Goal: Find contact information: Find contact information

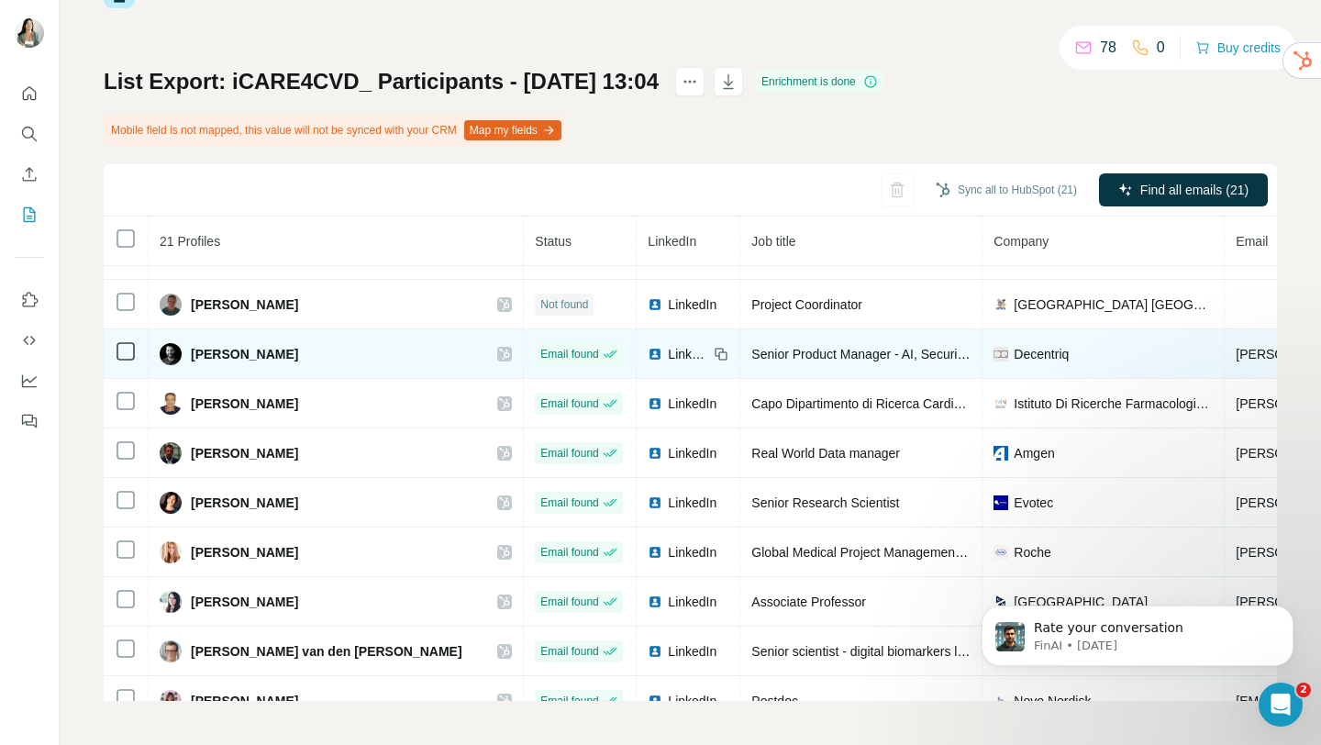
scroll to position [606, 0]
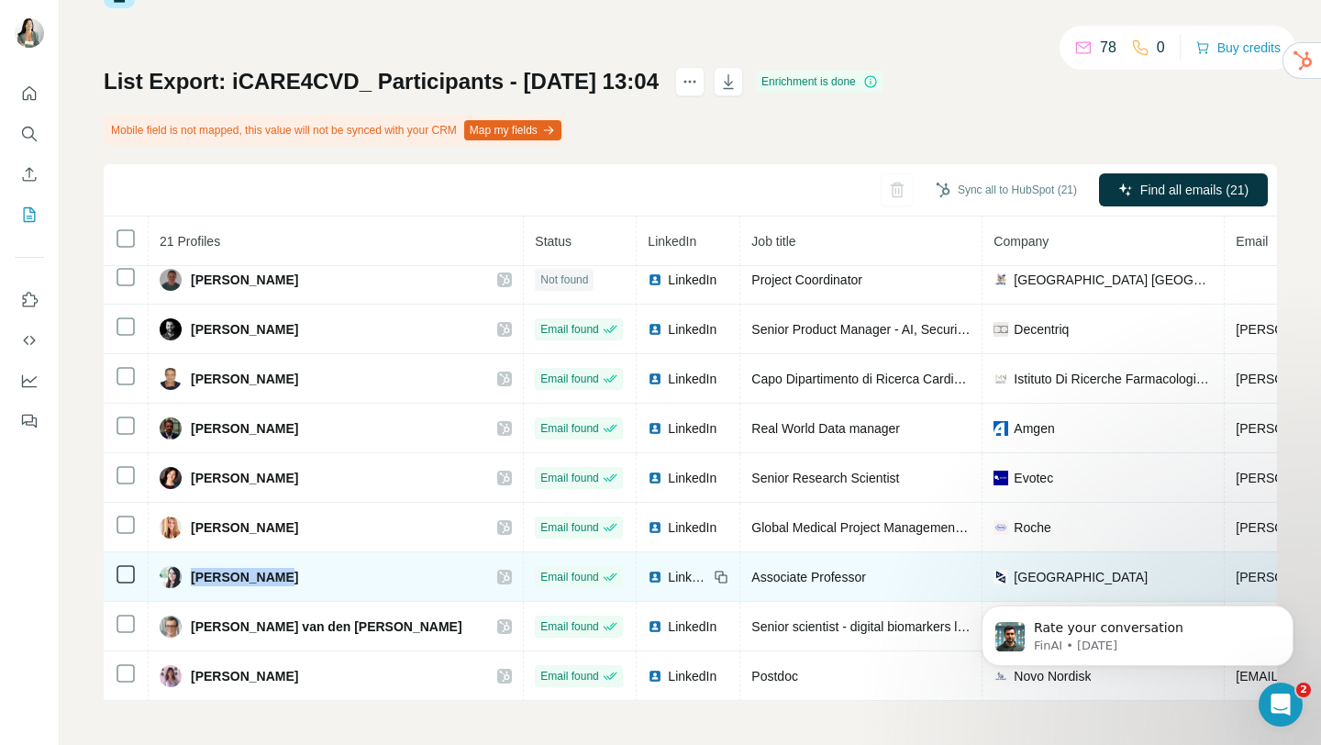
drag, startPoint x: 271, startPoint y: 574, endPoint x: 189, endPoint y: 577, distance: 81.7
click at [189, 577] on div "Visara Urovi" at bounding box center [336, 577] width 352 height 22
copy span "Visara Urovi"
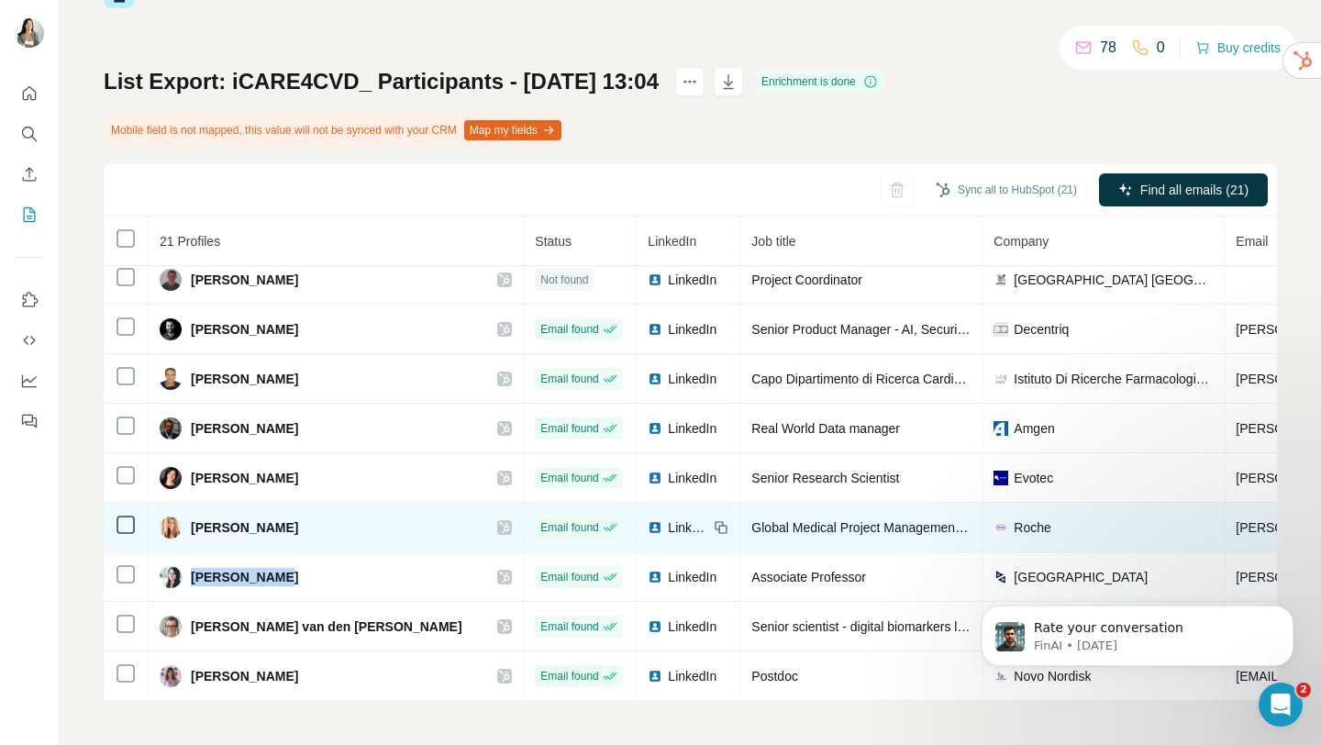
drag, startPoint x: 350, startPoint y: 526, endPoint x: 193, endPoint y: 531, distance: 157.9
click at [193, 531] on div "Valérie Nadine Babinsky" at bounding box center [336, 528] width 352 height 22
copy span "Valérie Nadine Babinsky"
click at [668, 527] on span "LinkedIn" at bounding box center [688, 527] width 40 height 18
drag, startPoint x: 701, startPoint y: 528, endPoint x: 930, endPoint y: 529, distance: 229.4
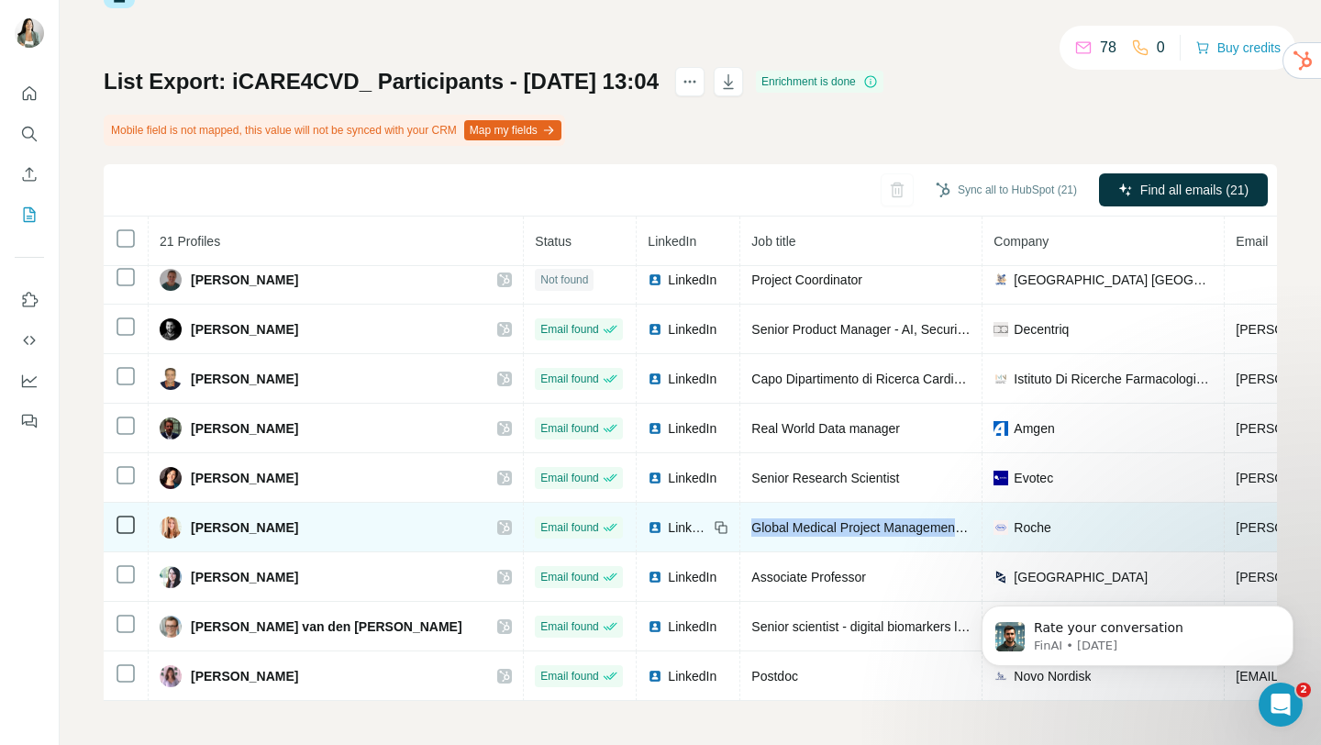
click at [930, 529] on td "Global Medical Project Management Office Lead" at bounding box center [861, 528] width 242 height 50
click at [903, 532] on span "Global Medical Project Management Office Lead" at bounding box center [889, 527] width 276 height 15
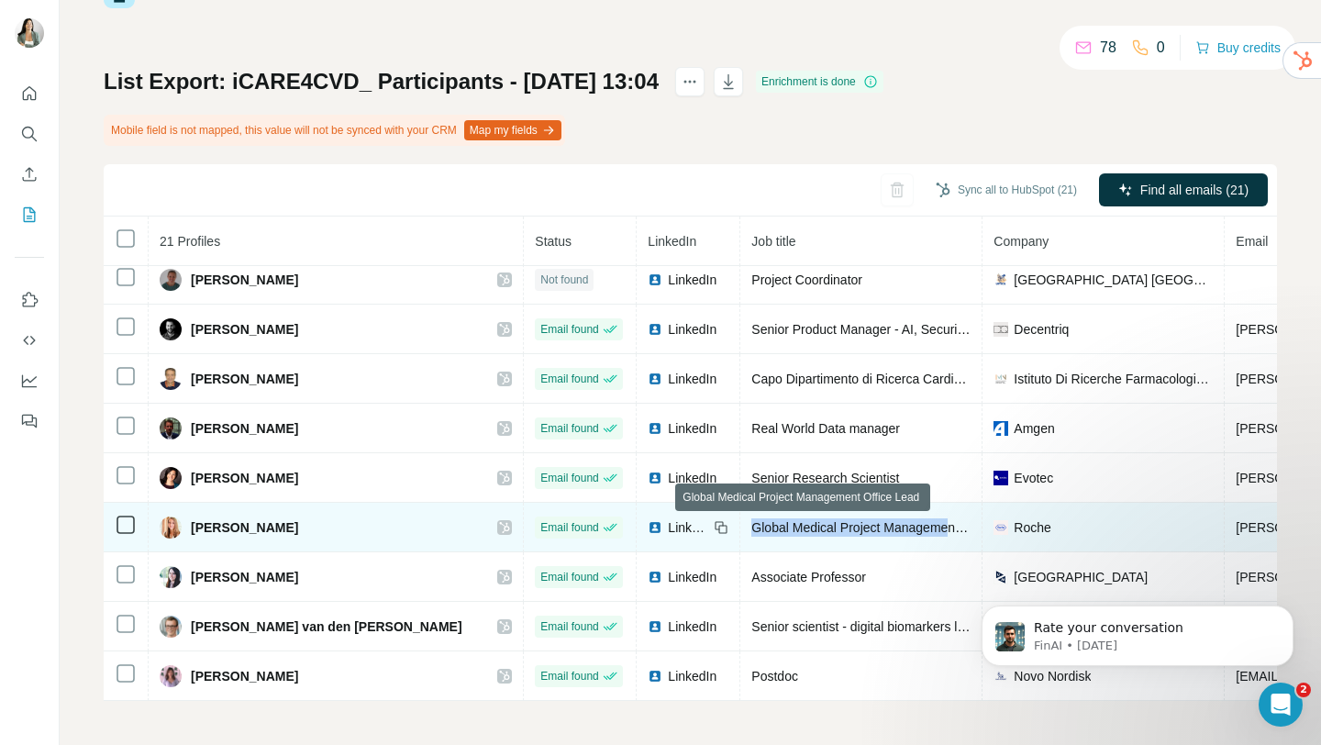
drag, startPoint x: 698, startPoint y: 525, endPoint x: 906, endPoint y: 519, distance: 207.4
click at [906, 519] on td "Global Medical Project Management Office Lead" at bounding box center [861, 528] width 242 height 50
copy span "Global Medical Project Manageme"
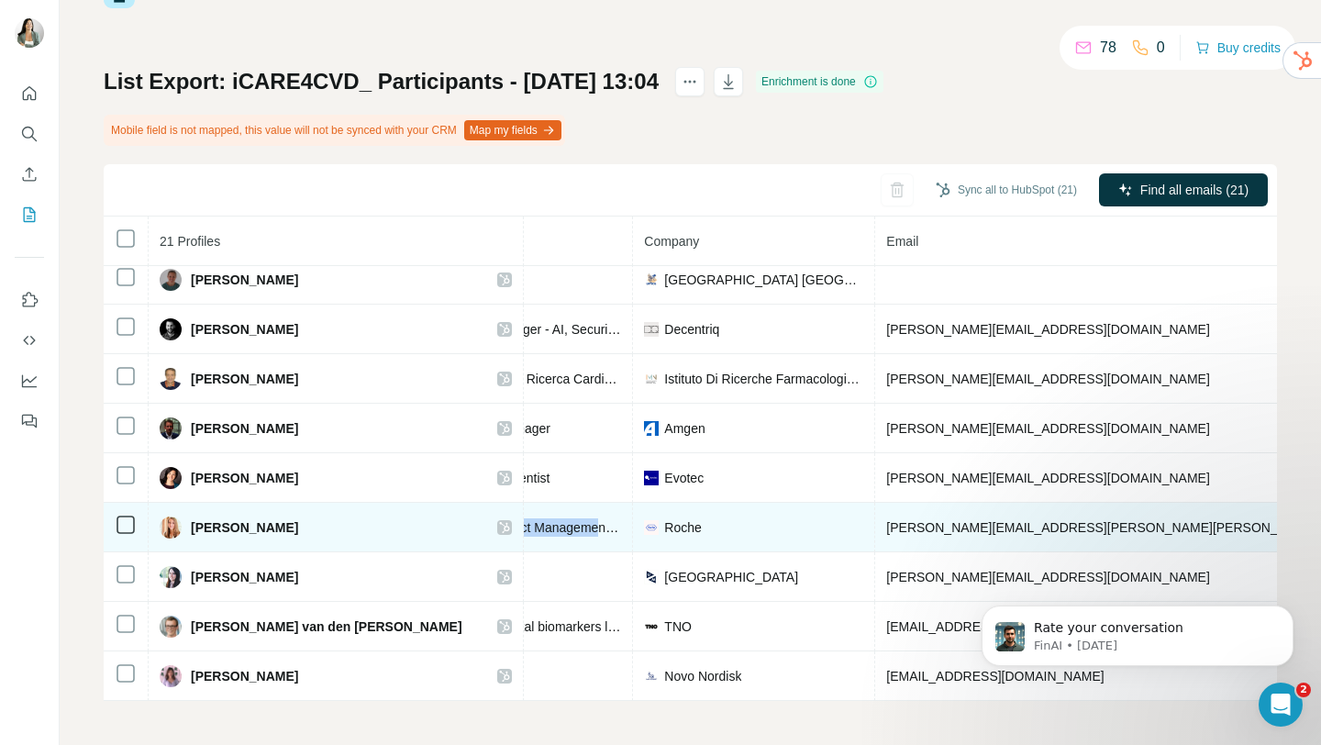
scroll to position [606, 380]
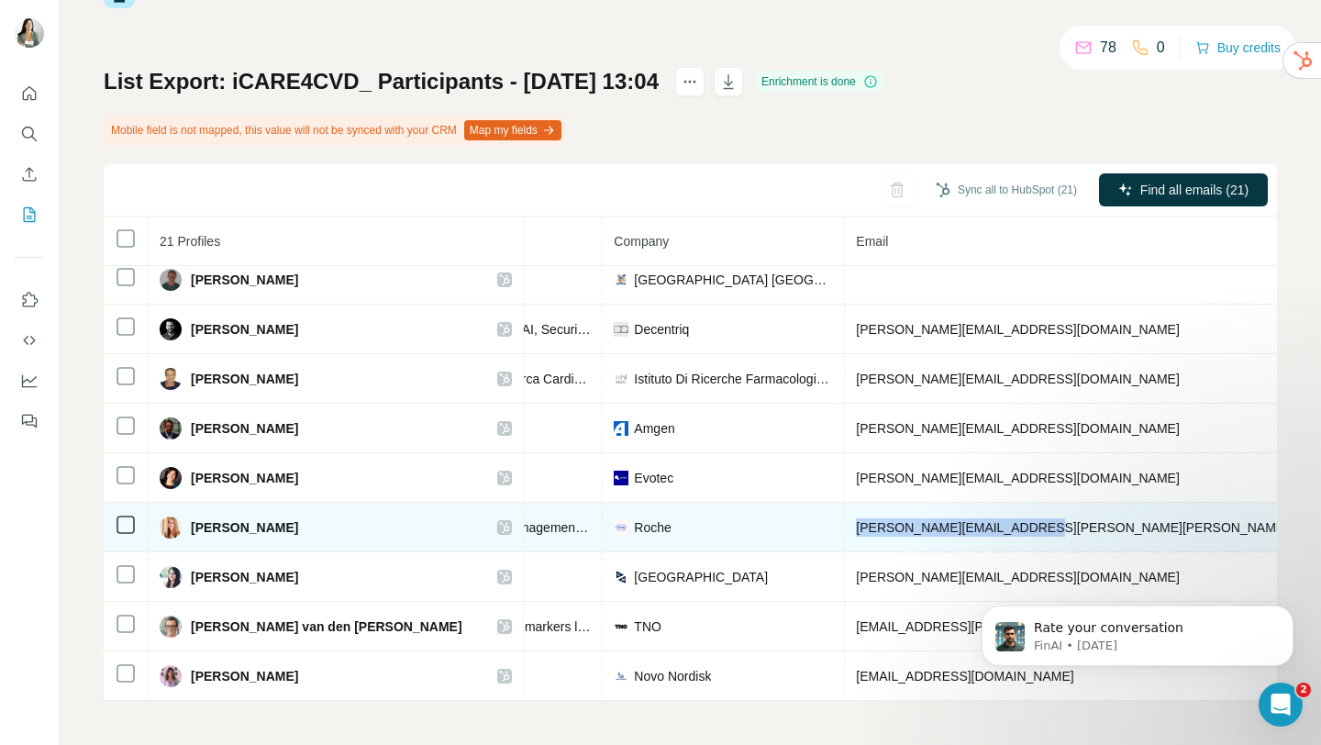
drag, startPoint x: 1006, startPoint y: 531, endPoint x: 803, endPoint y: 532, distance: 202.8
click at [845, 532] on td "valerie.babinsky@roche.com" at bounding box center [1124, 528] width 558 height 50
copy span "valerie.babinsky@roche.com"
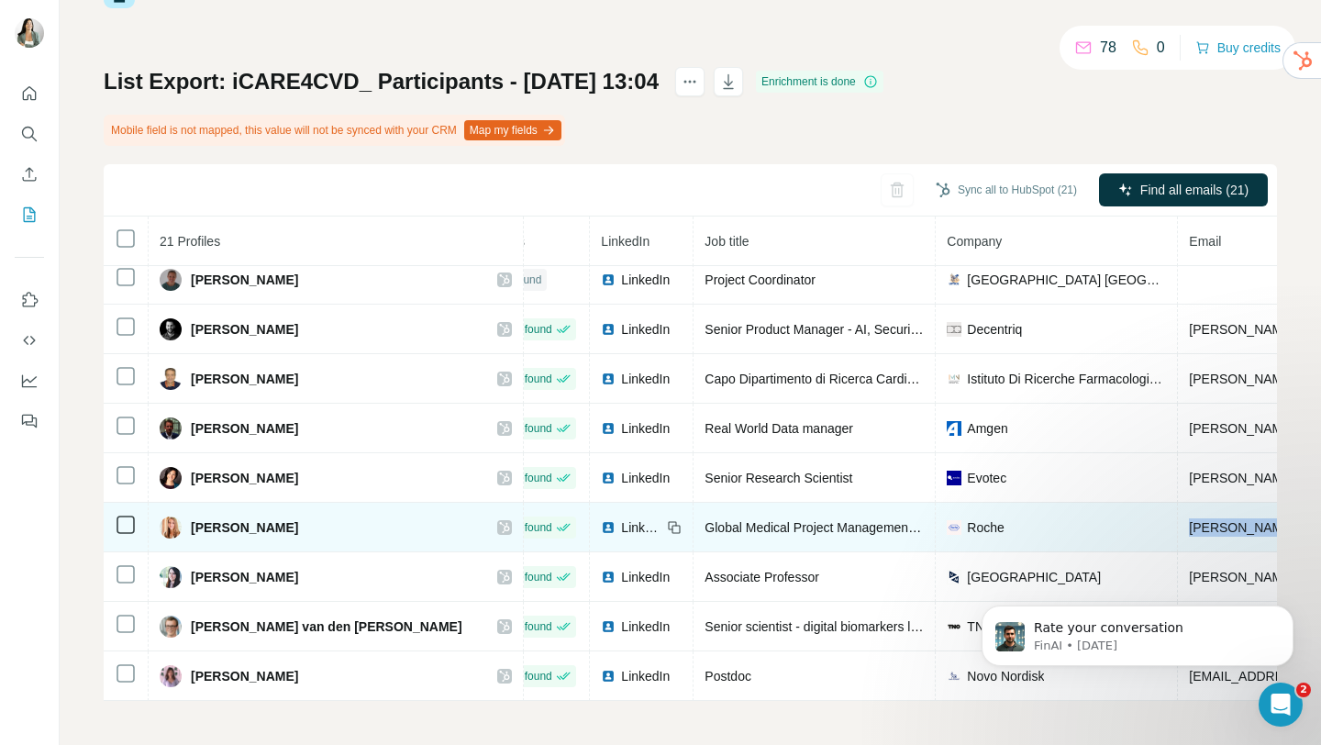
scroll to position [606, 0]
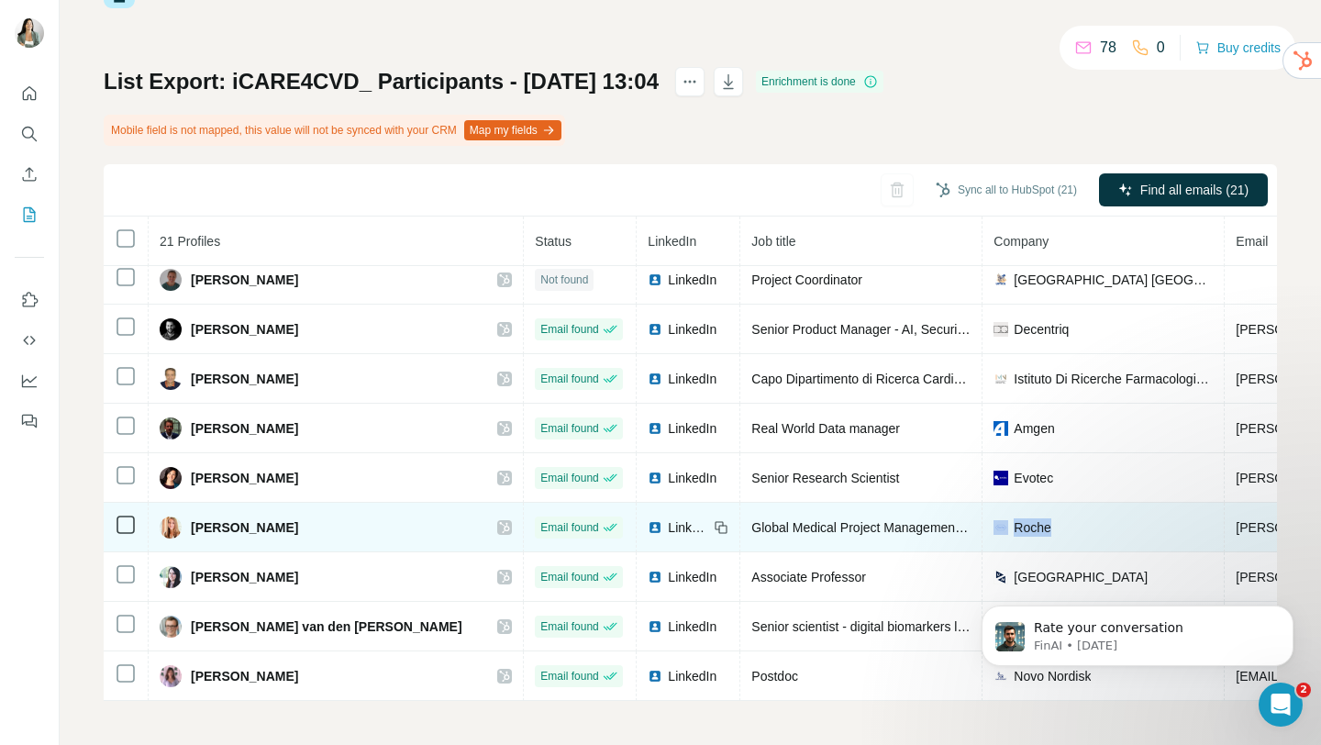
drag, startPoint x: 1039, startPoint y: 529, endPoint x: 957, endPoint y: 533, distance: 81.7
click at [994, 533] on div "Roche" at bounding box center [1103, 527] width 219 height 18
copy div "Roche"
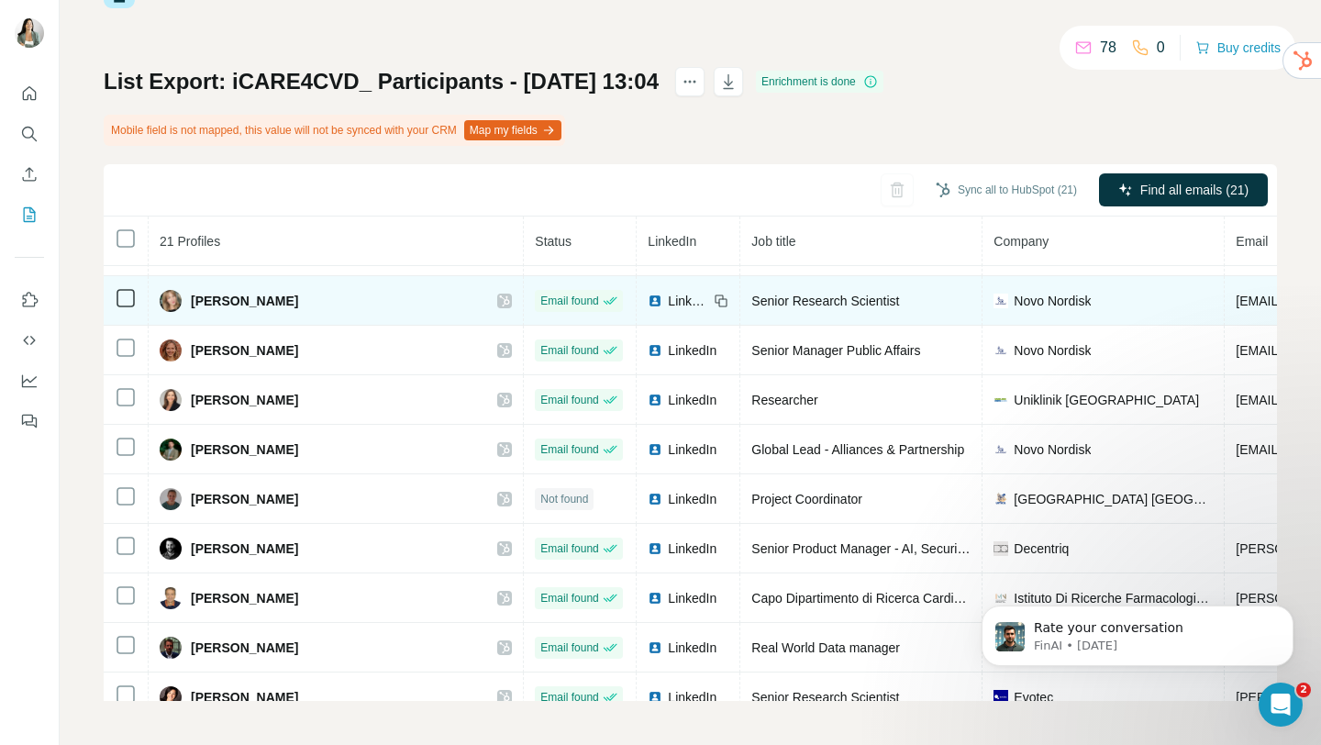
scroll to position [353, 0]
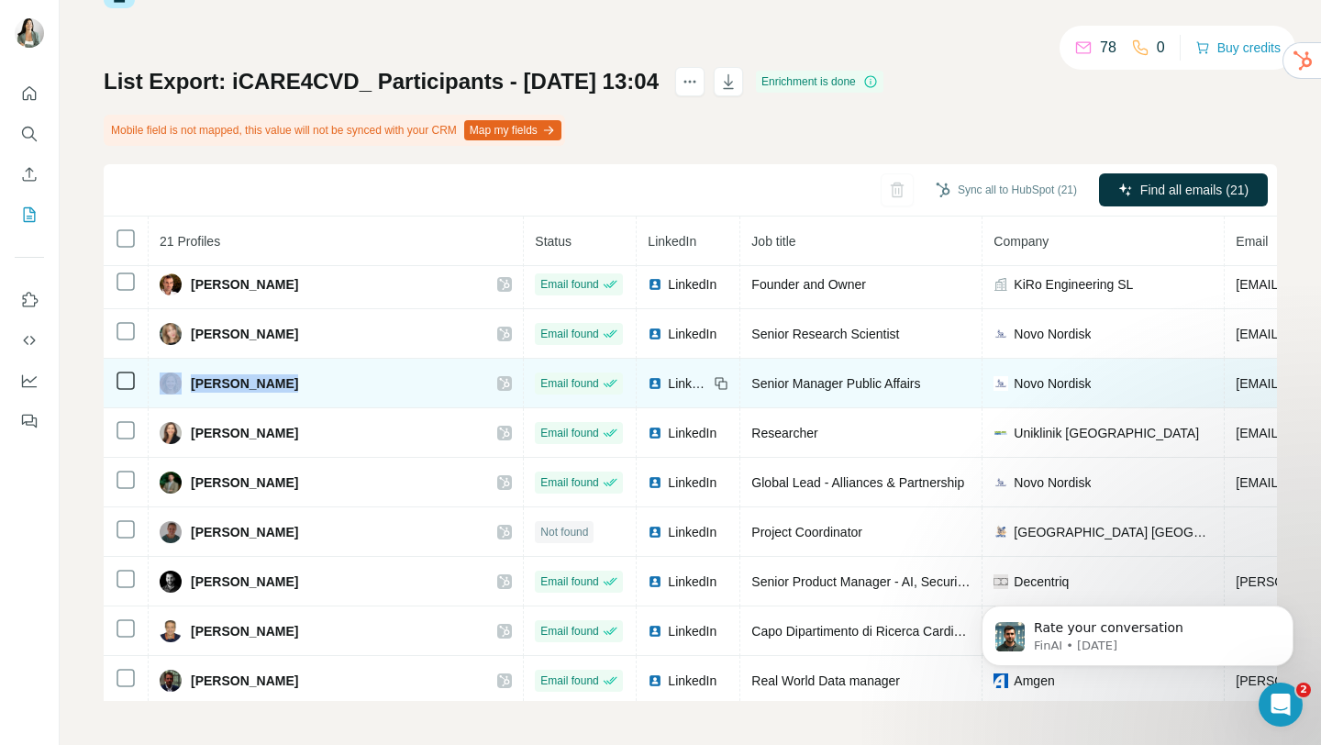
drag, startPoint x: 279, startPoint y: 384, endPoint x: 181, endPoint y: 385, distance: 98.2
click at [181, 385] on div "Kirsten Budig" at bounding box center [336, 384] width 352 height 22
copy div "Kirsten Budig"
click at [668, 386] on span "LinkedIn" at bounding box center [688, 383] width 40 height 18
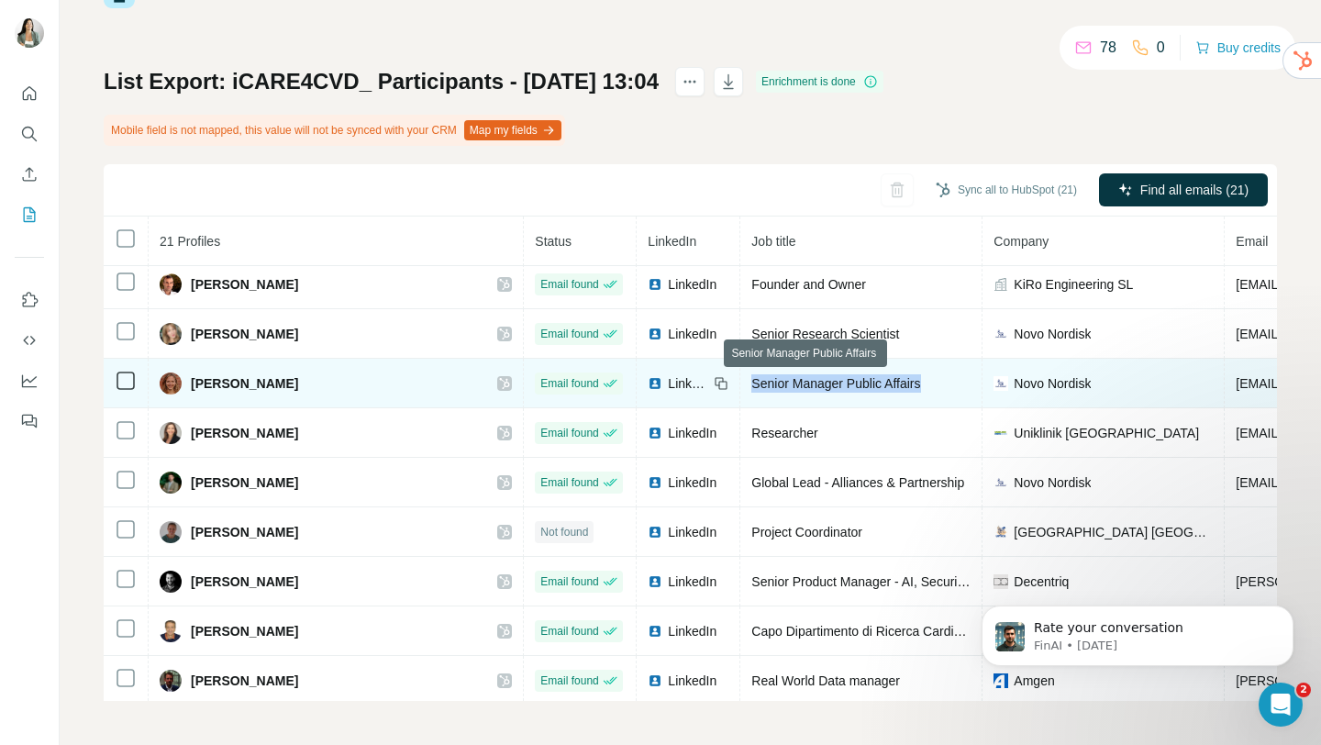
drag, startPoint x: 895, startPoint y: 383, endPoint x: 699, endPoint y: 384, distance: 195.4
click at [740, 384] on td "Senior Manager Public Affairs" at bounding box center [861, 384] width 242 height 50
copy span "Senior Manager Public Affairs"
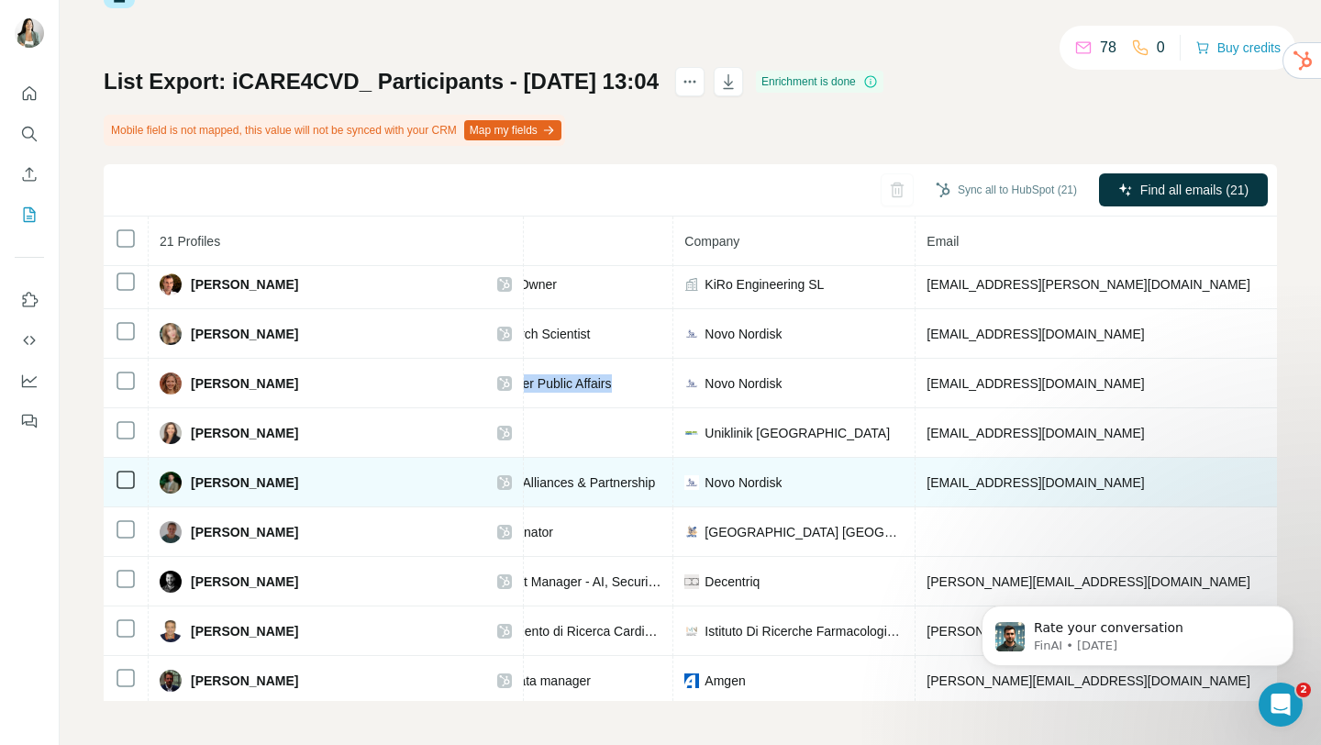
scroll to position [353, 512]
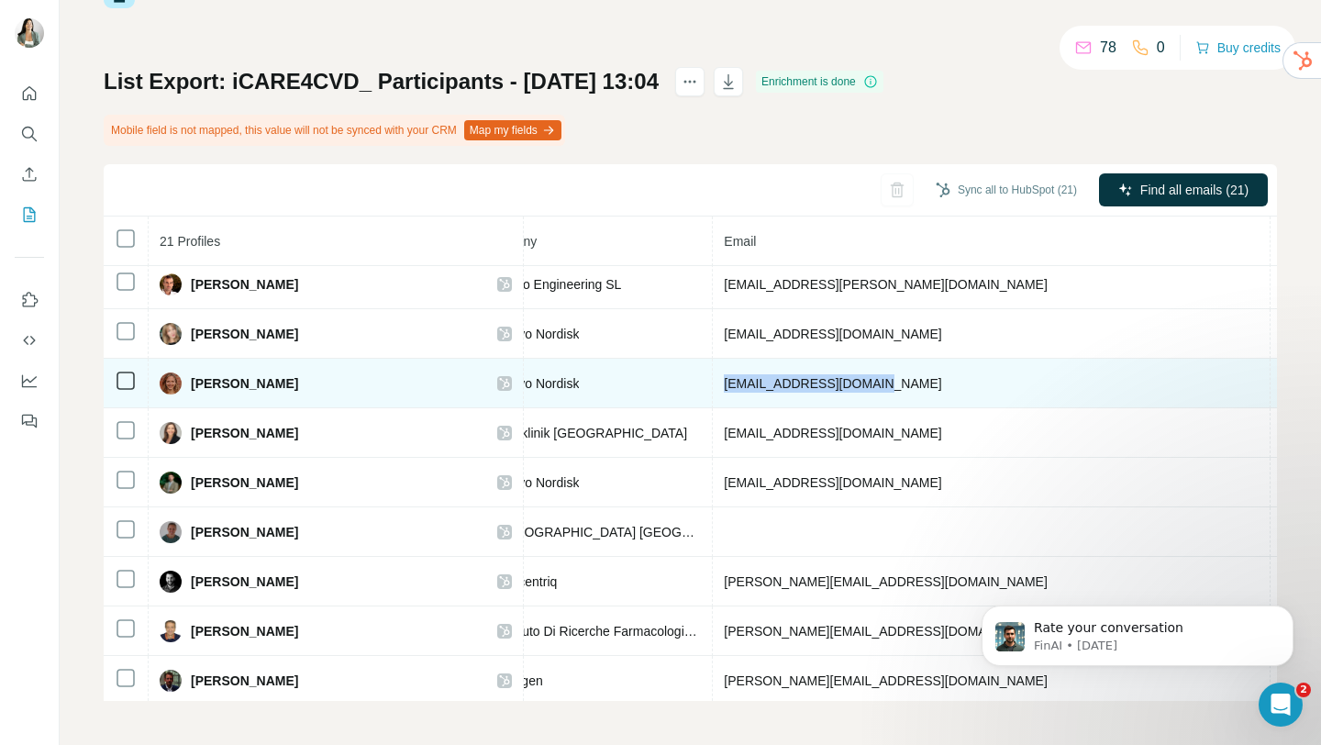
drag, startPoint x: 847, startPoint y: 385, endPoint x: 664, endPoint y: 387, distance: 182.6
click at [713, 387] on td "kbudig@novonordisk.com" at bounding box center [992, 384] width 558 height 50
copy span "kbudig@novonordisk.com"
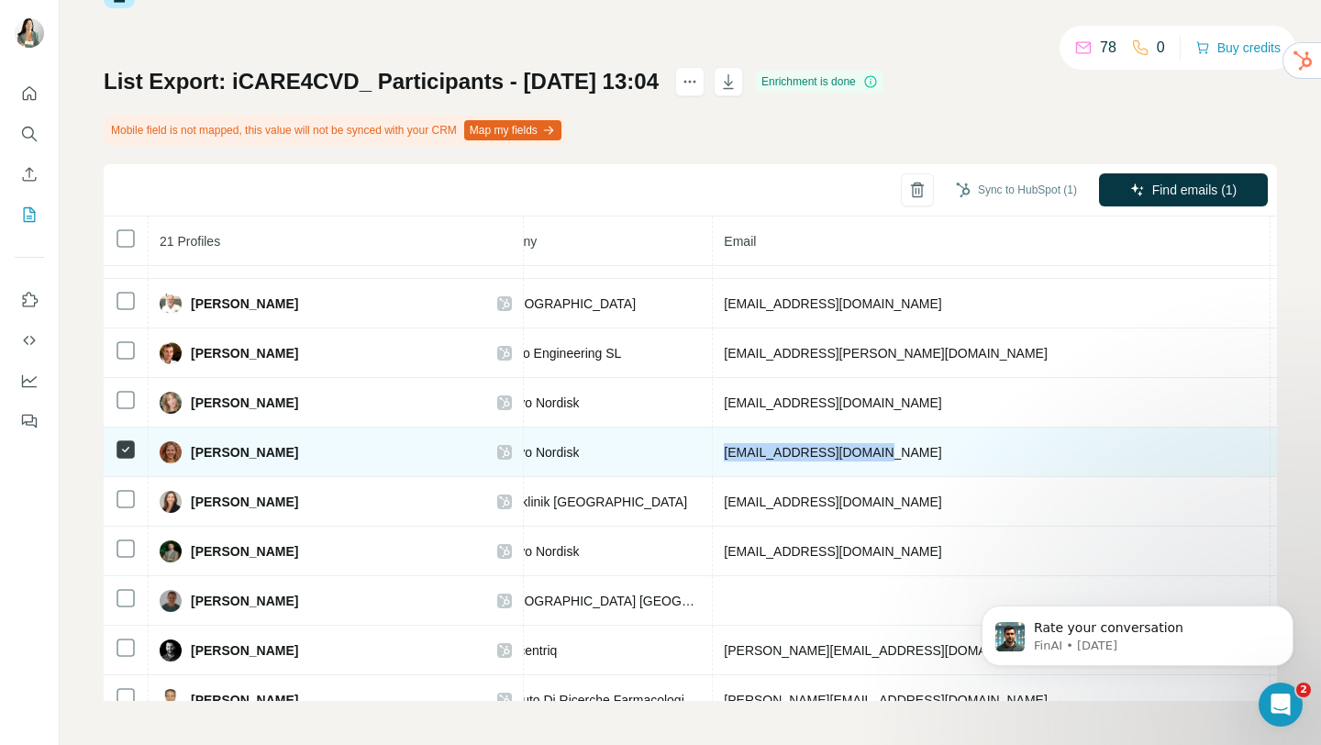
scroll to position [241, 512]
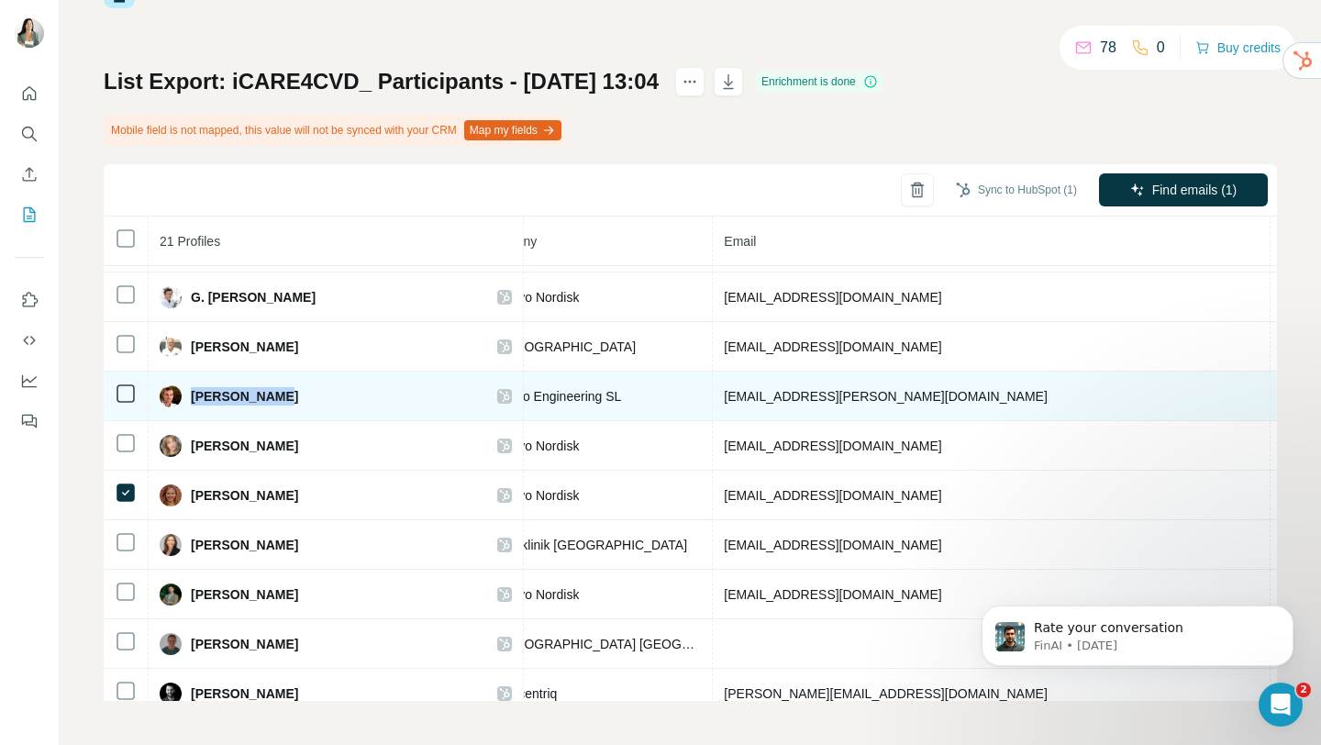
drag, startPoint x: 291, startPoint y: 399, endPoint x: 191, endPoint y: 399, distance: 100.0
click at [191, 399] on div "Iñaki Romero" at bounding box center [336, 396] width 352 height 22
copy span "Iñaki Romero"
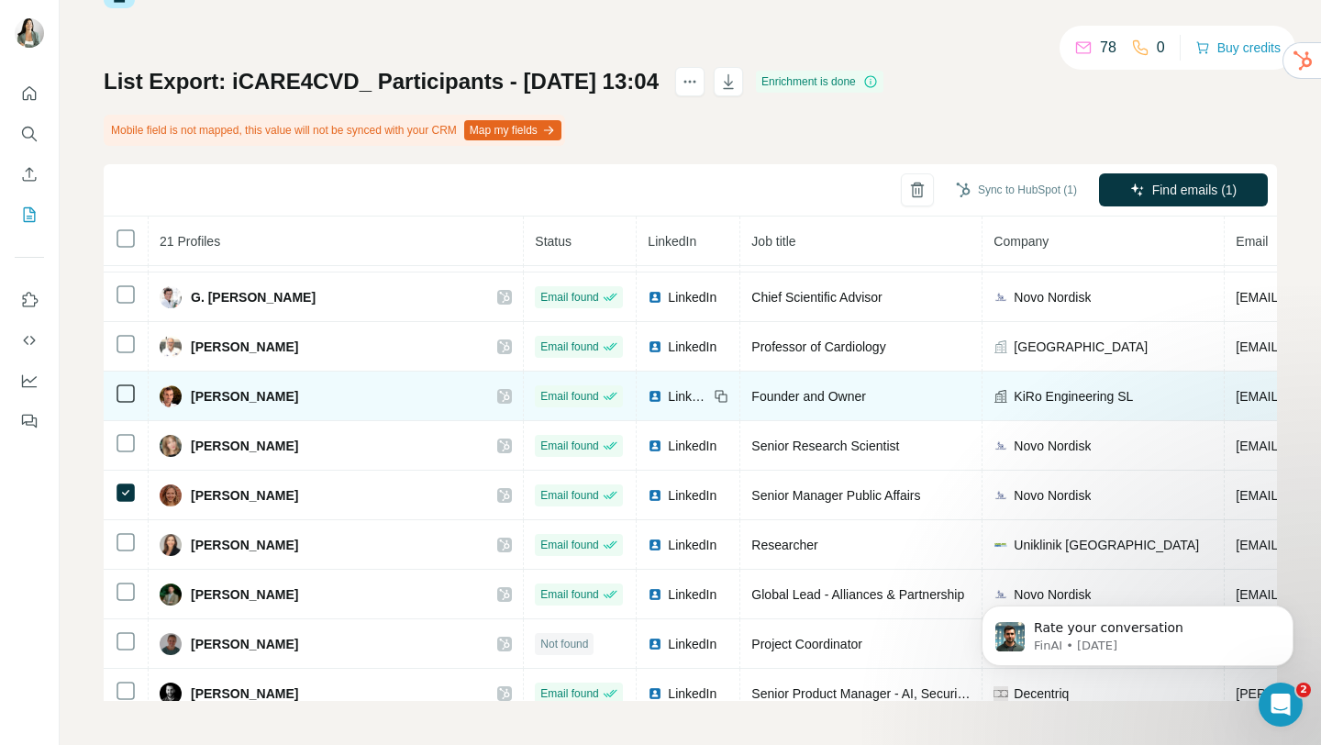
click at [714, 392] on icon at bounding box center [721, 396] width 15 height 15
drag, startPoint x: 849, startPoint y: 396, endPoint x: 696, endPoint y: 395, distance: 152.3
click at [740, 395] on td "Founder and Owner" at bounding box center [861, 397] width 242 height 50
copy span "Founder and Owner"
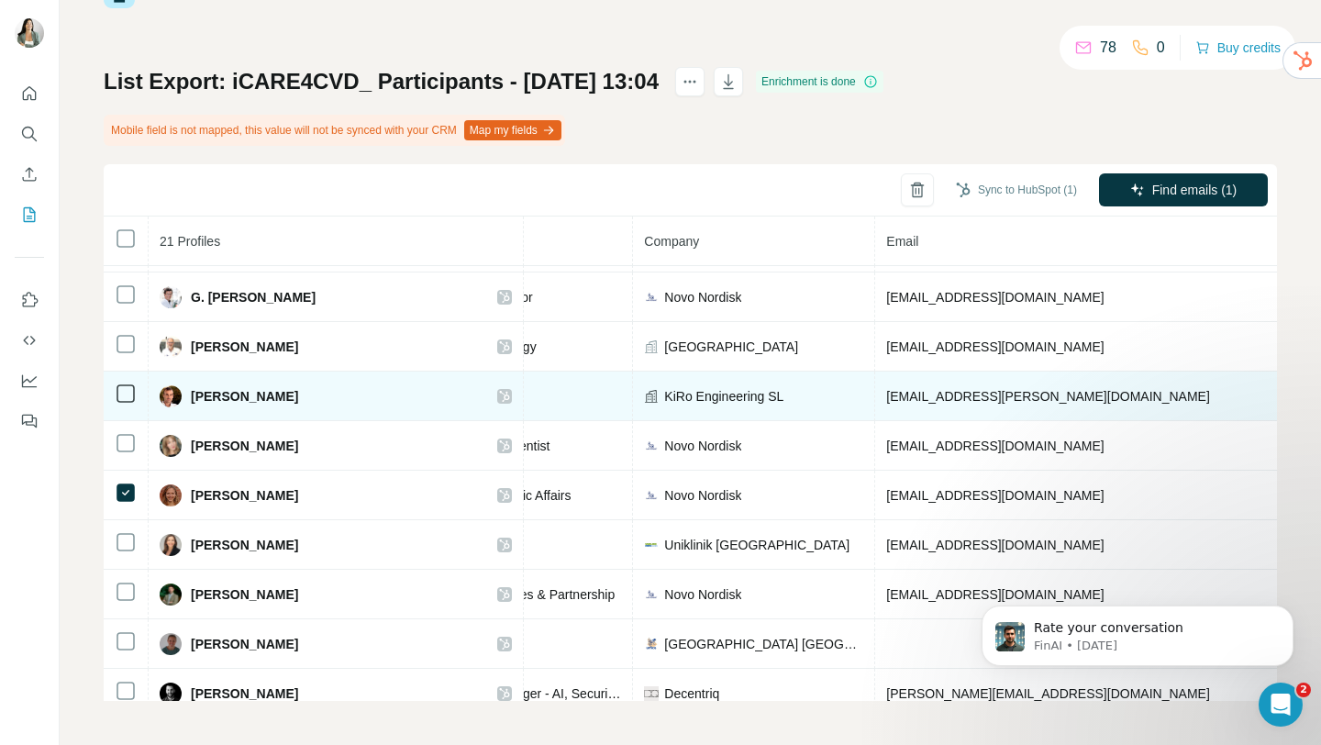
scroll to position [241, 371]
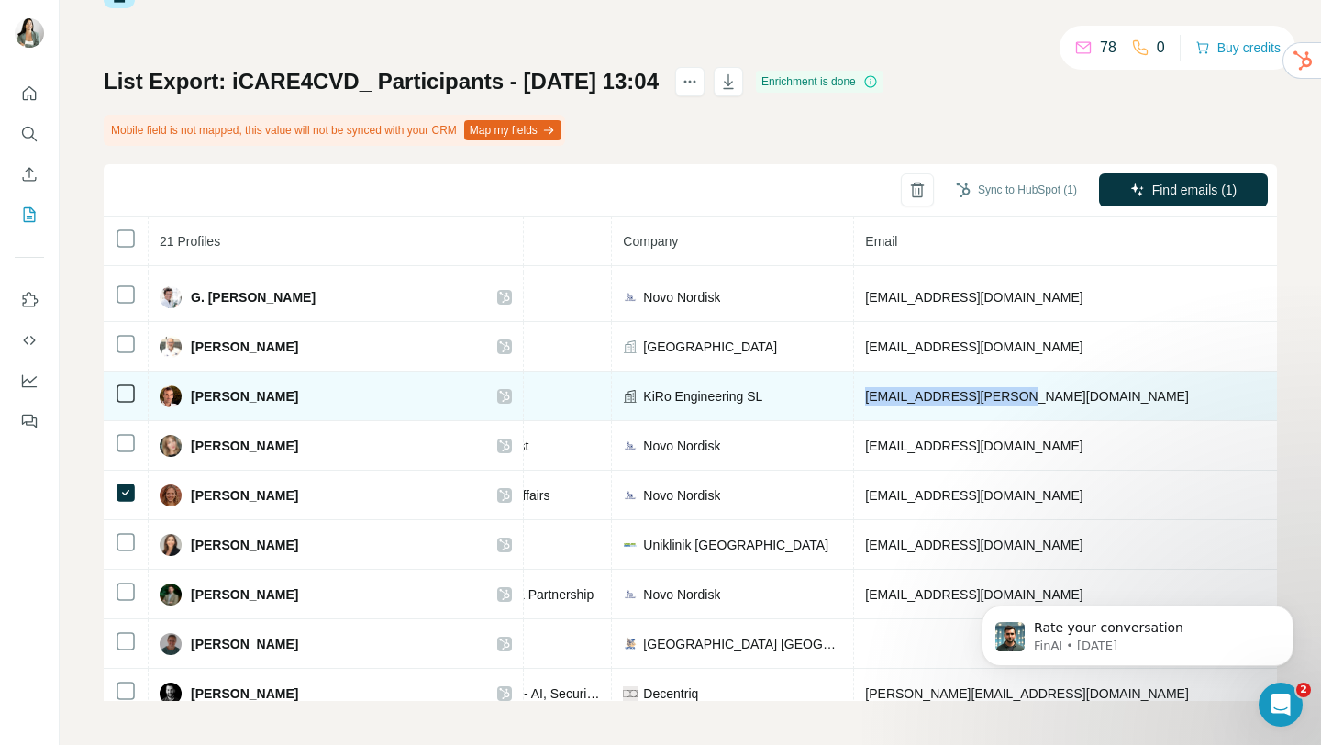
drag, startPoint x: 1012, startPoint y: 395, endPoint x: 815, endPoint y: 398, distance: 197.3
click at [854, 398] on td "inaki.romero@yahoo.com" at bounding box center [1133, 397] width 558 height 50
drag, startPoint x: 719, startPoint y: 401, endPoint x: 595, endPoint y: 405, distance: 123.9
click at [623, 405] on div "KiRo Engineering SL" at bounding box center [732, 396] width 219 height 18
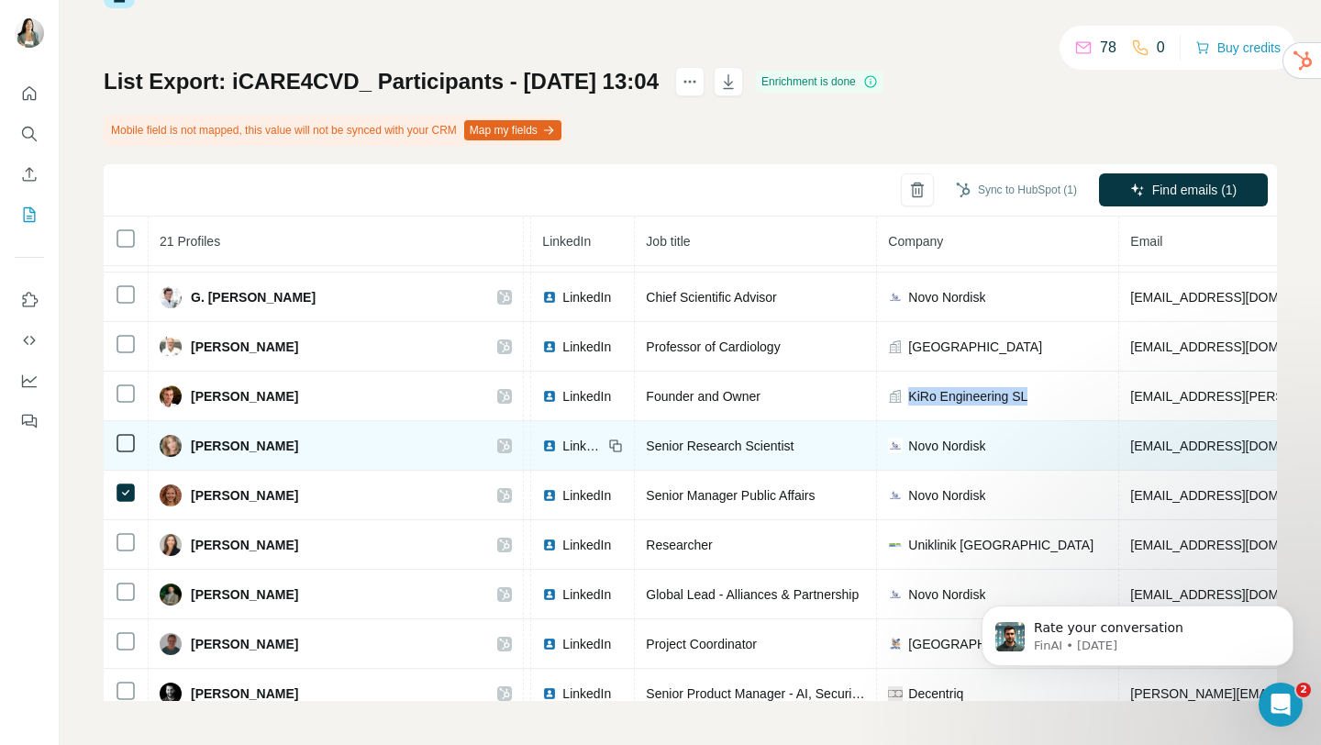
scroll to position [241, 0]
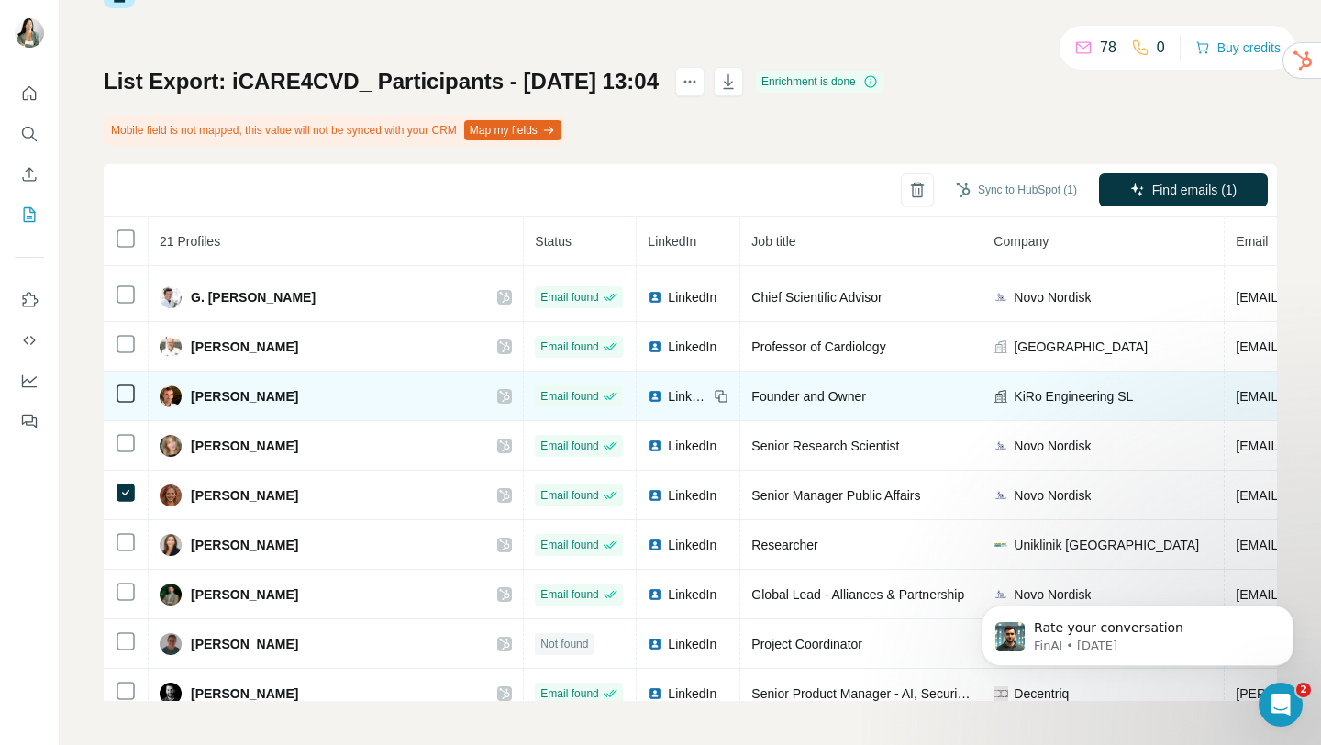
click at [668, 395] on span "LinkedIn" at bounding box center [688, 396] width 40 height 18
